Goal: Navigation & Orientation: Understand site structure

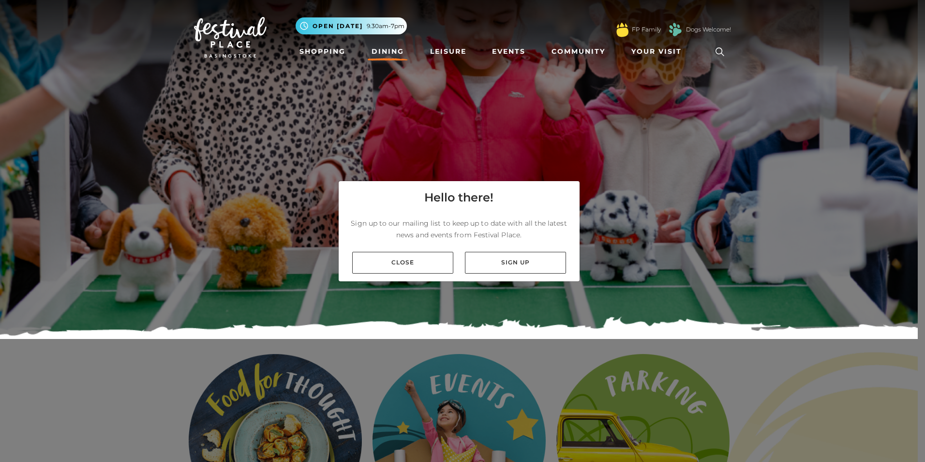
click at [397, 50] on link "Dining" at bounding box center [388, 52] width 40 height 18
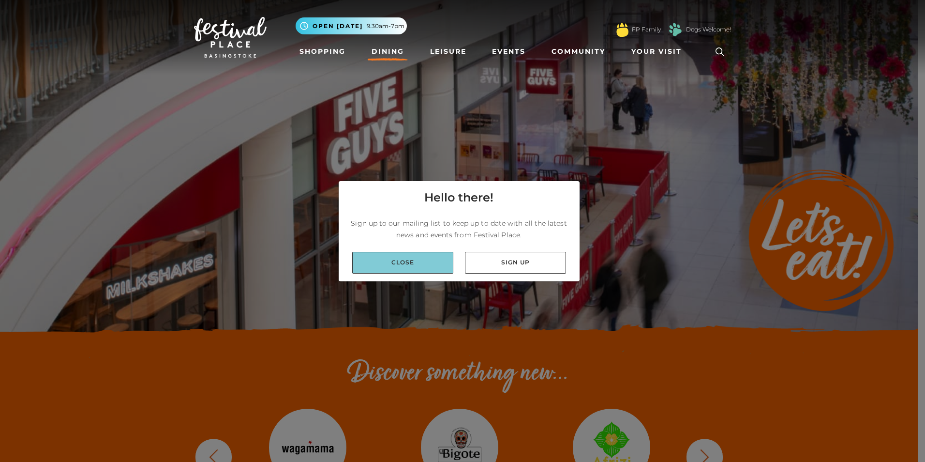
click at [424, 263] on link "Close" at bounding box center [402, 263] width 101 height 22
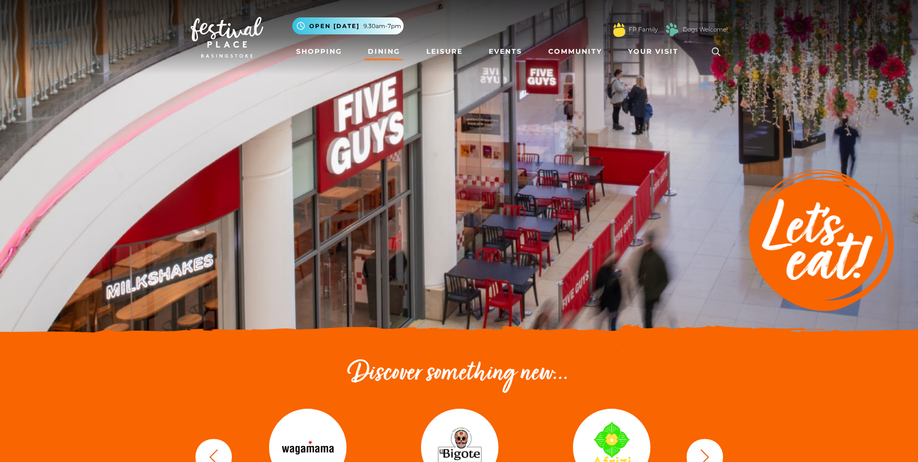
scroll to position [145, 0]
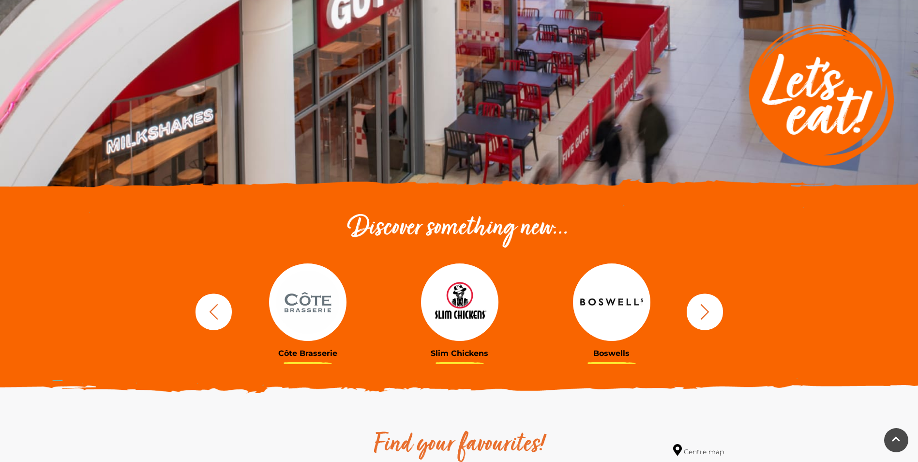
click at [709, 315] on icon "button" at bounding box center [705, 311] width 18 height 18
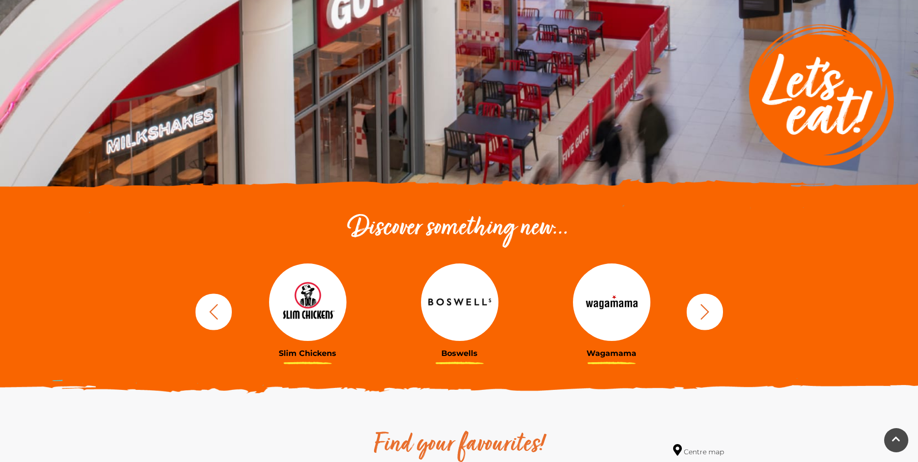
click at [709, 315] on icon "button" at bounding box center [705, 311] width 18 height 18
click at [708, 312] on icon "button" at bounding box center [704, 310] width 9 height 15
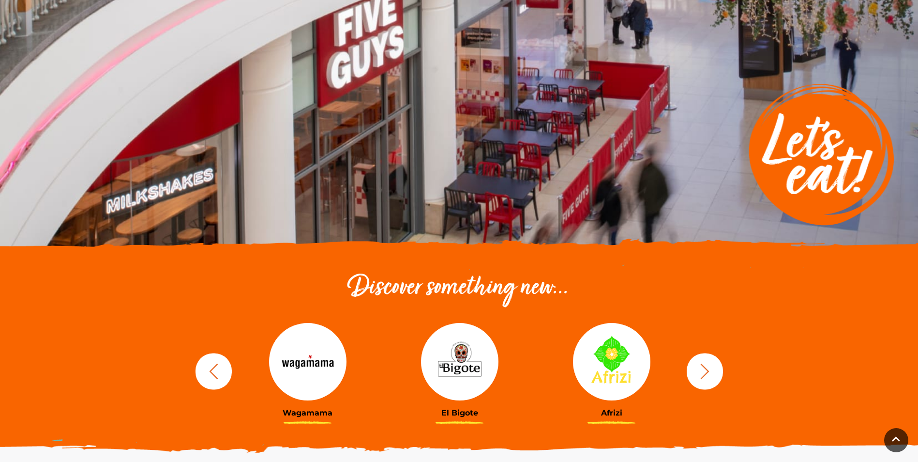
scroll to position [0, 0]
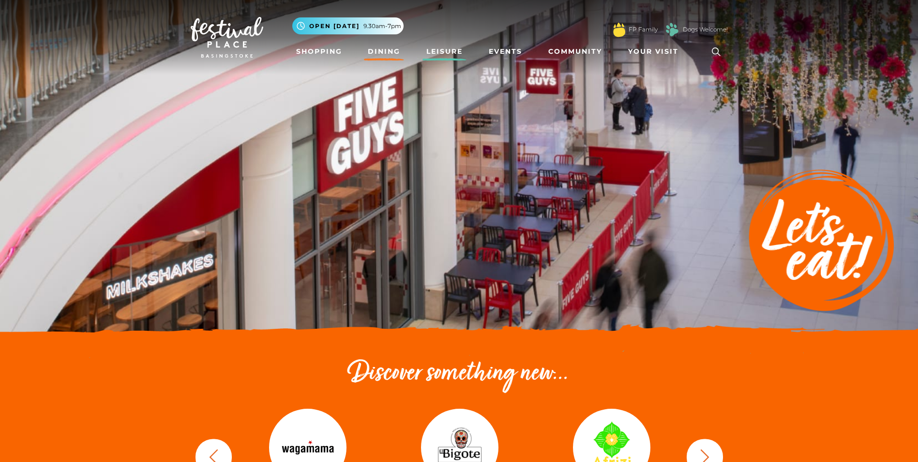
click at [444, 50] on link "Leisure" at bounding box center [445, 52] width 44 height 18
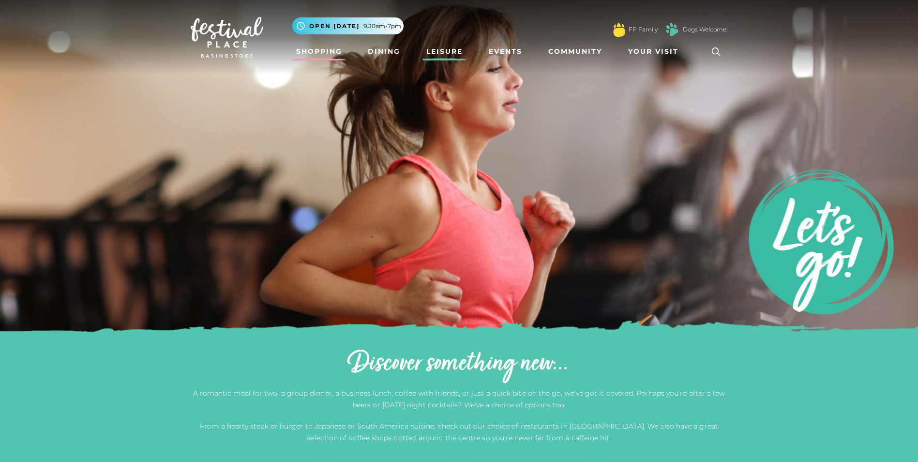
click at [328, 48] on link "Shopping" at bounding box center [319, 52] width 54 height 18
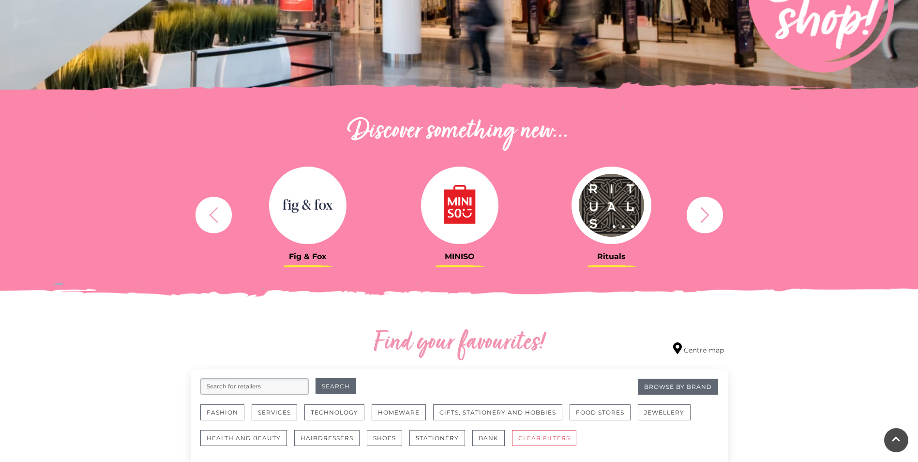
scroll to position [339, 0]
